Goal: Go to known website: Access a specific website the user already knows

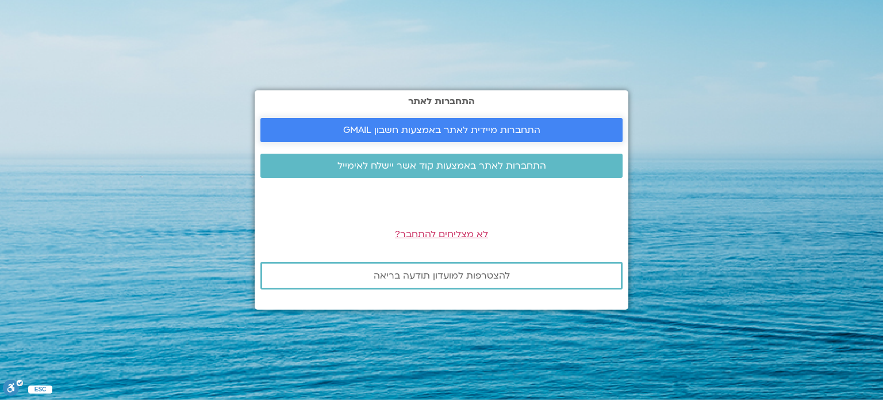
click at [521, 128] on span "התחברות מיידית לאתר באמצעות חשבון GMAIL" at bounding box center [441, 130] width 197 height 10
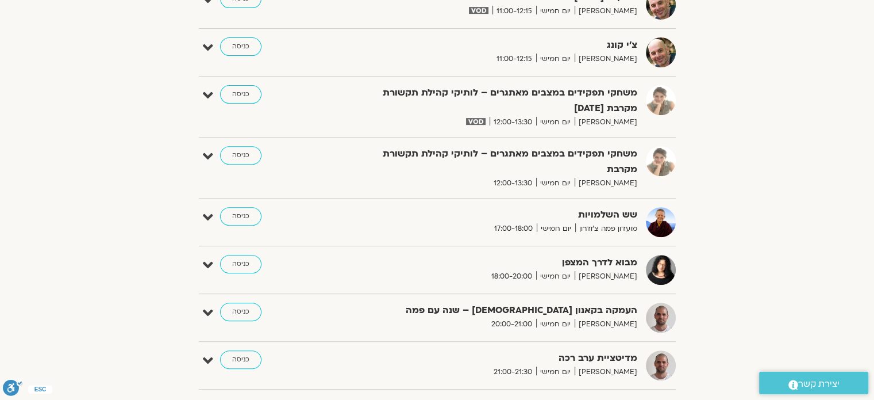
scroll to position [437, 0]
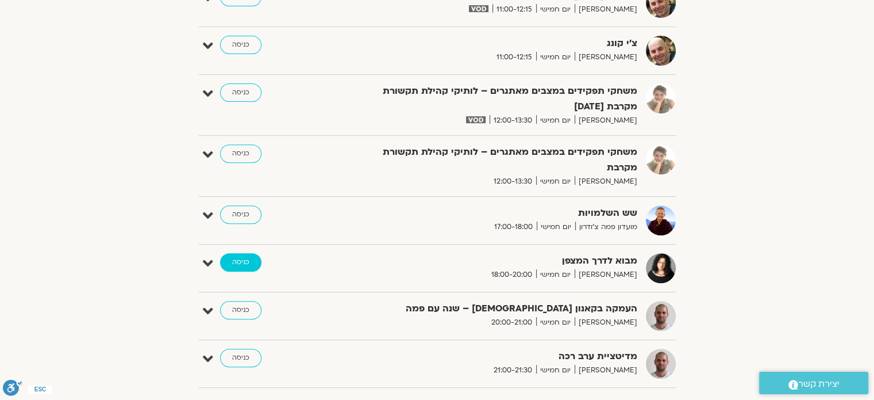
click at [235, 260] on link "כניסה" at bounding box center [240, 262] width 41 height 18
